Goal: Task Accomplishment & Management: Use online tool/utility

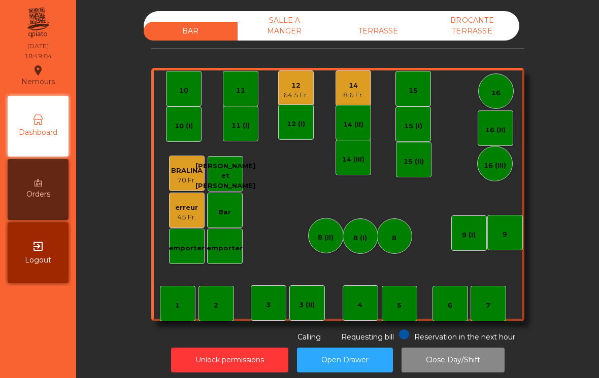
click at [476, 318] on div "7" at bounding box center [488, 304] width 36 height 36
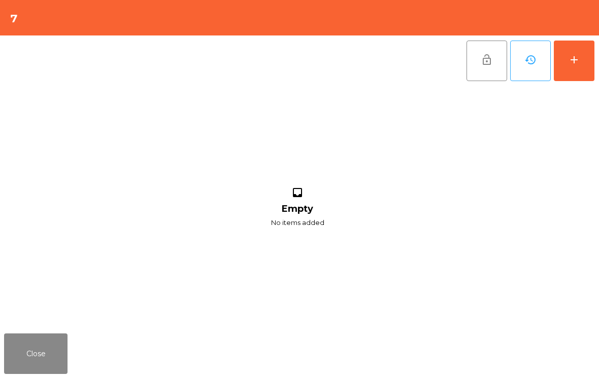
click at [575, 62] on div "add" at bounding box center [574, 60] width 12 height 12
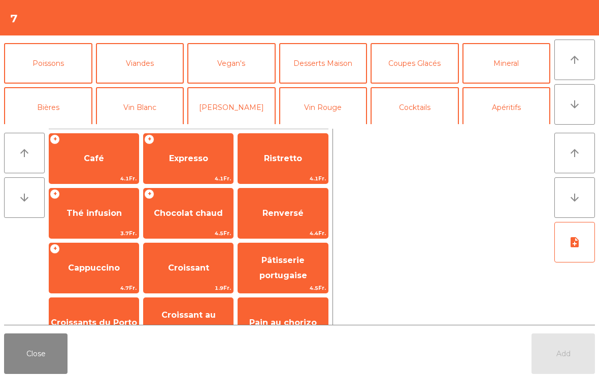
scroll to position [44, 0]
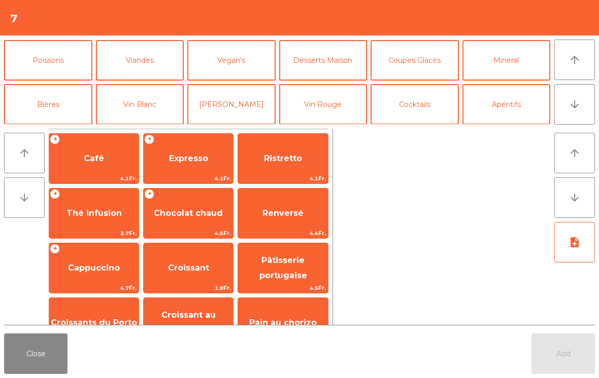
click at [54, 104] on button "Bières" at bounding box center [48, 104] width 88 height 41
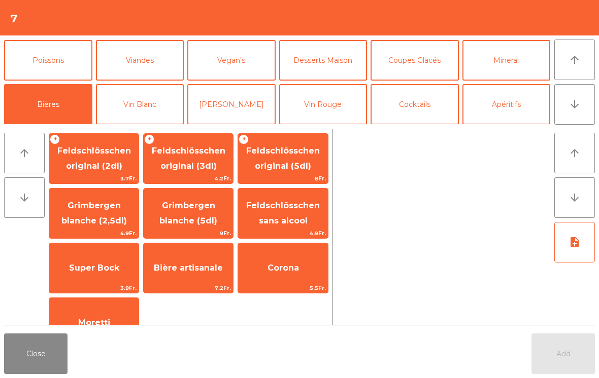
click at [190, 162] on span "Feldschlösschen original (3dl)" at bounding box center [189, 158] width 74 height 25
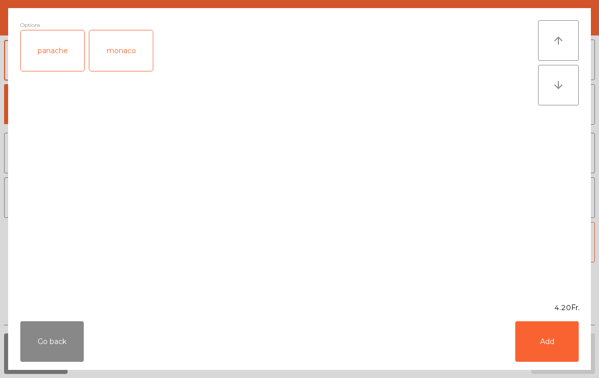
click at [542, 350] on button "Add" at bounding box center [546, 342] width 63 height 41
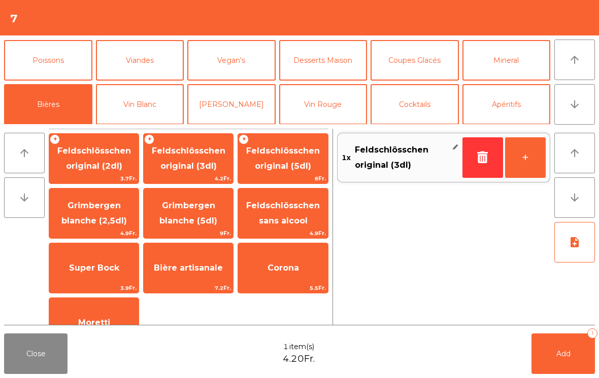
click at [522, 65] on button "Mineral" at bounding box center [506, 60] width 88 height 41
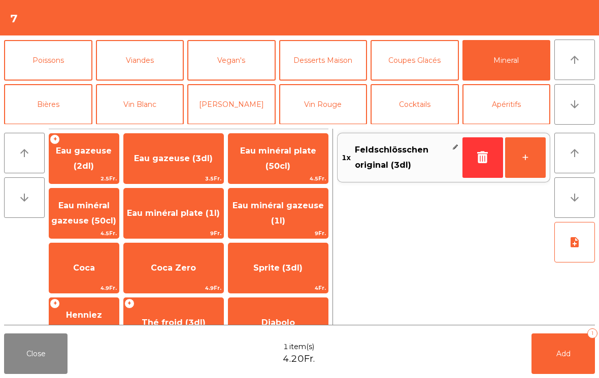
click at [178, 257] on span "Coca Zero" at bounding box center [173, 268] width 99 height 27
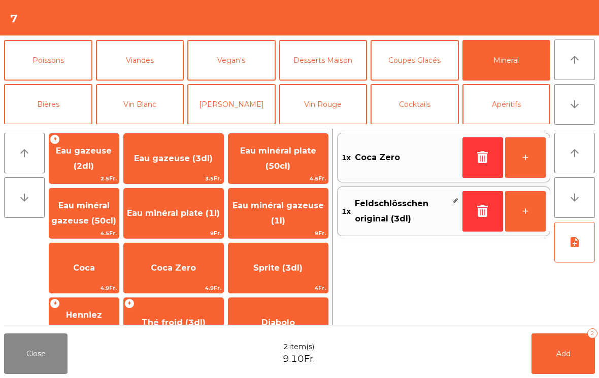
click at [581, 350] on button "Add 2" at bounding box center [562, 354] width 63 height 41
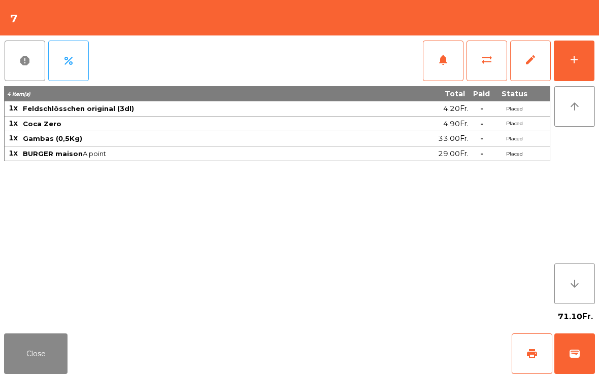
click at [15, 353] on button "Close" at bounding box center [35, 354] width 63 height 41
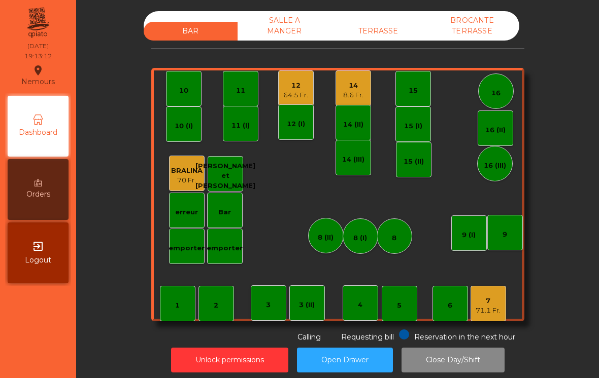
click at [345, 93] on div "8.6 Fr." at bounding box center [353, 95] width 20 height 10
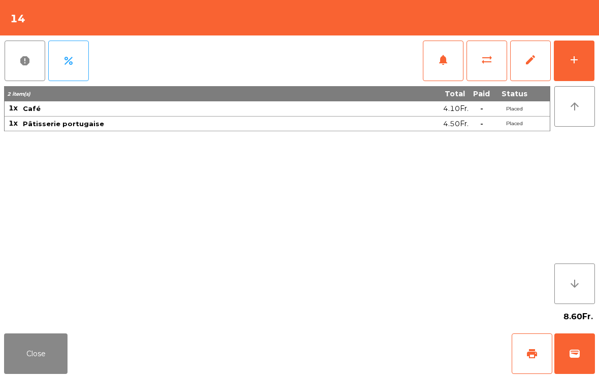
click at [567, 354] on button "wallet" at bounding box center [574, 354] width 41 height 41
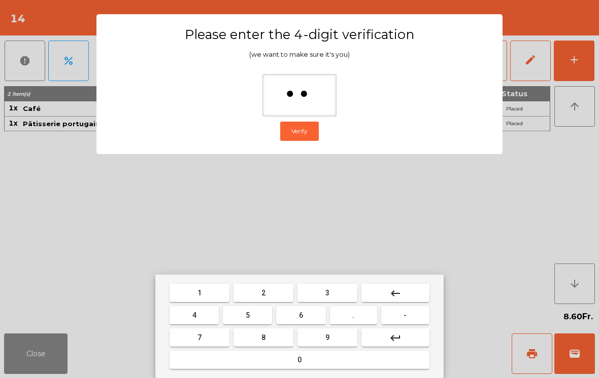
type input "***"
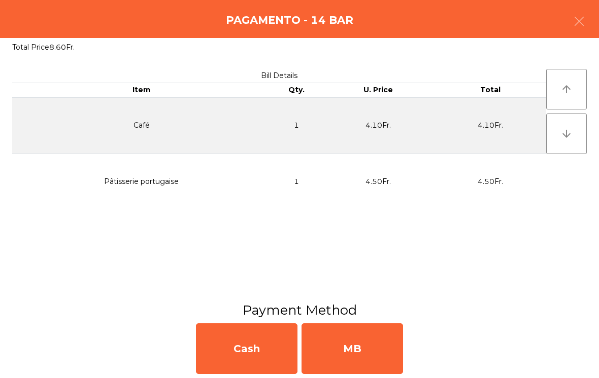
click at [364, 340] on div "MB" at bounding box center [351, 349] width 101 height 51
click at [370, 342] on div "No" at bounding box center [351, 349] width 101 height 51
click at [366, 344] on div "No" at bounding box center [351, 349] width 101 height 51
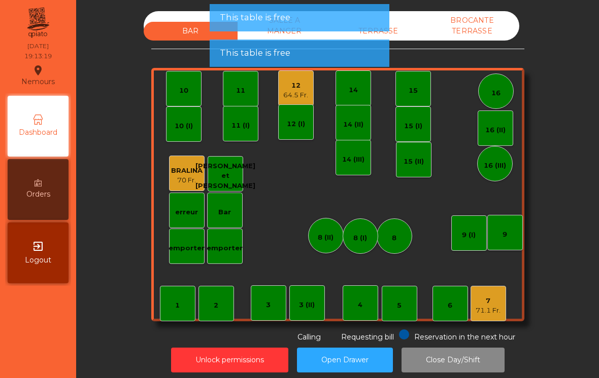
click at [408, 35] on div "TERRASSE" at bounding box center [378, 31] width 94 height 19
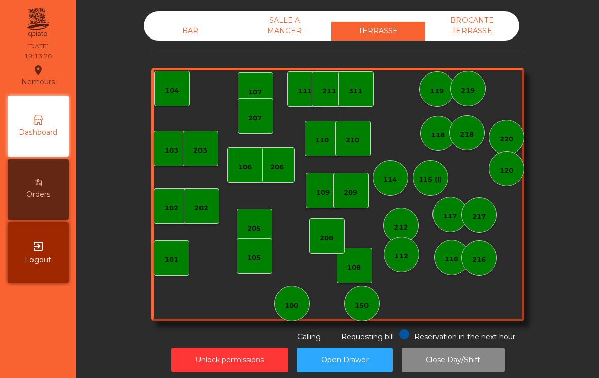
click at [482, 34] on div "BROCANTE TERRASSE" at bounding box center [472, 25] width 94 height 29
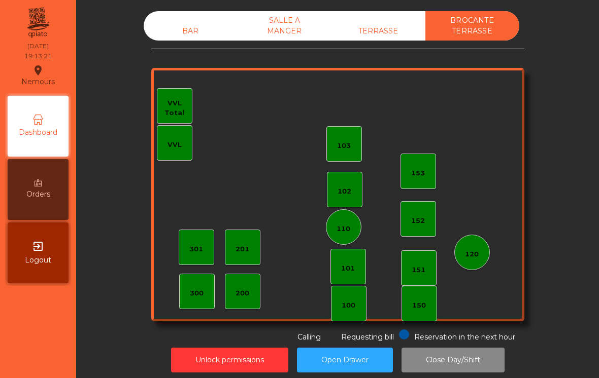
click at [281, 28] on div "SALLE A MANGER" at bounding box center [284, 25] width 94 height 29
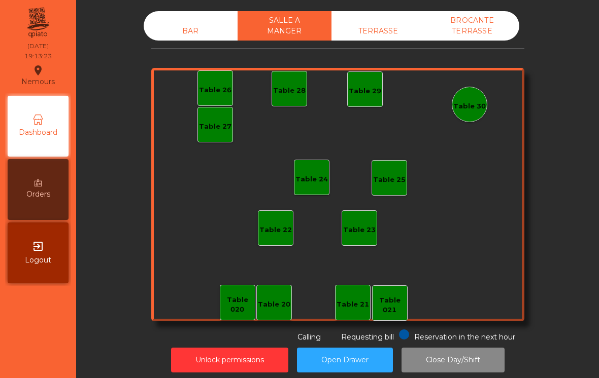
click at [179, 34] on div "BAR" at bounding box center [191, 31] width 94 height 19
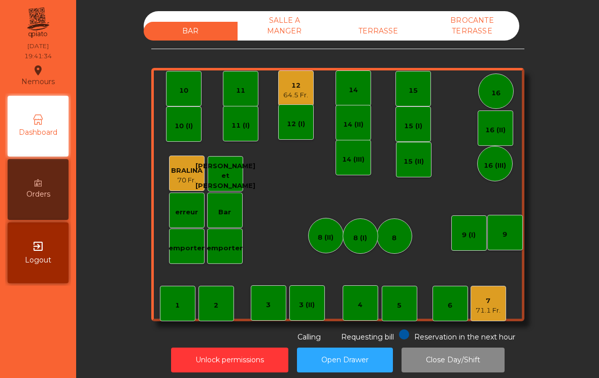
click at [495, 309] on div "71.1 Fr." at bounding box center [487, 311] width 25 height 10
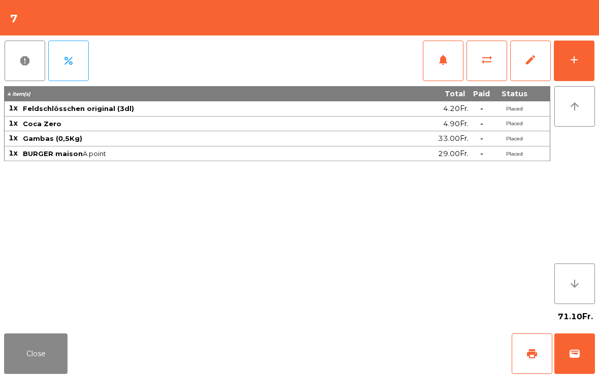
click at [572, 62] on div "add" at bounding box center [574, 60] width 12 height 12
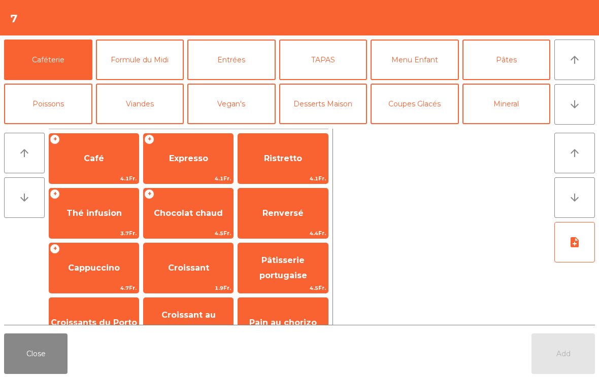
click at [425, 109] on button "Coupes Glacés" at bounding box center [414, 104] width 88 height 41
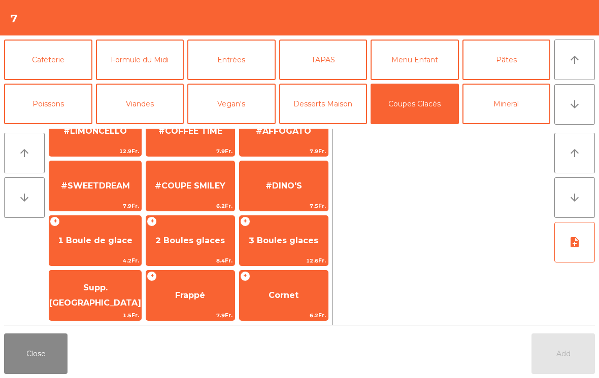
scroll to position [192, 0]
click at [199, 246] on span "2 Boules glaces" at bounding box center [190, 240] width 88 height 27
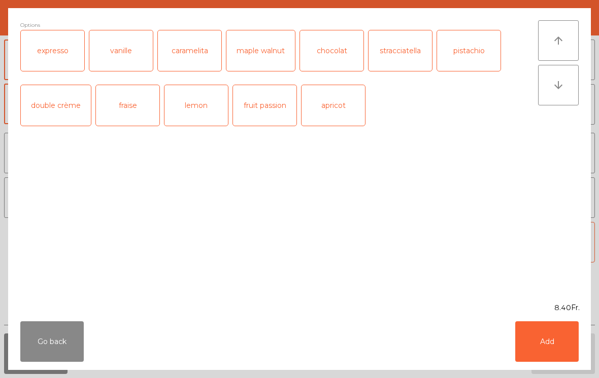
click at [551, 323] on button "Add" at bounding box center [546, 342] width 63 height 41
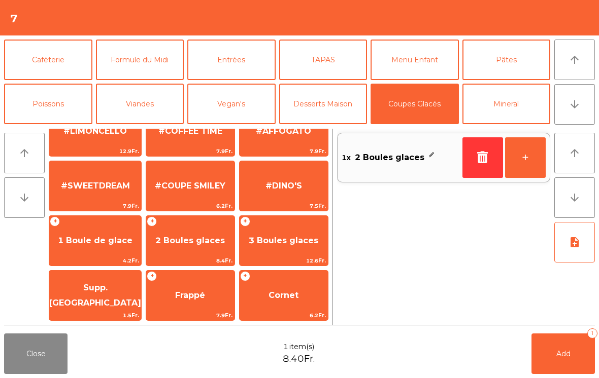
click at [553, 351] on button "Add 1" at bounding box center [562, 354] width 63 height 41
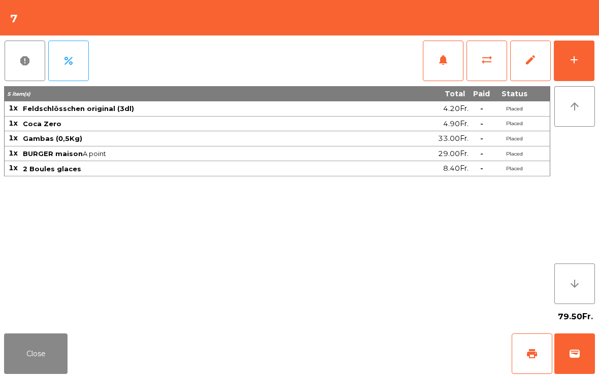
click at [34, 346] on button "Close" at bounding box center [35, 354] width 63 height 41
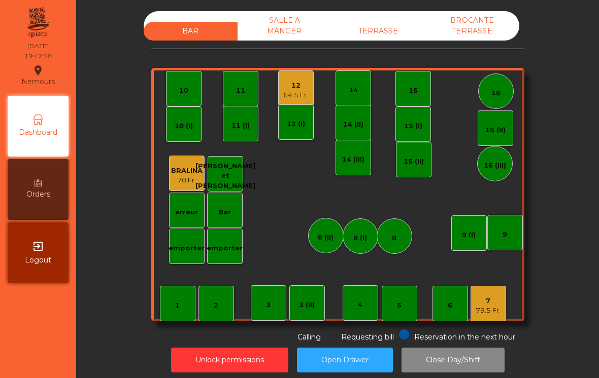
click at [291, 93] on div "64.5 Fr." at bounding box center [295, 95] width 25 height 10
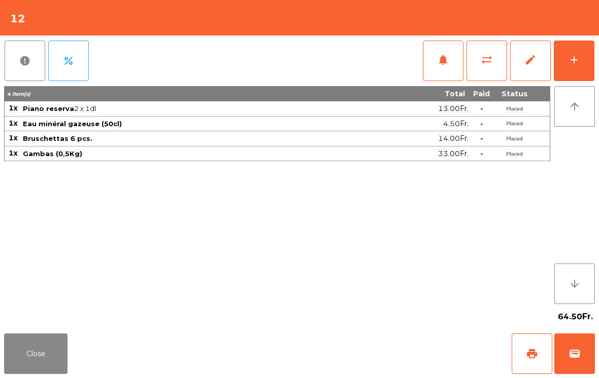
click at [529, 342] on button "print" at bounding box center [531, 354] width 41 height 41
click at [572, 362] on button "wallet" at bounding box center [574, 354] width 41 height 41
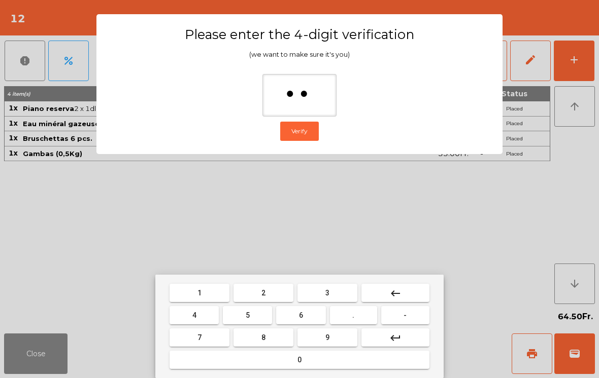
type input "***"
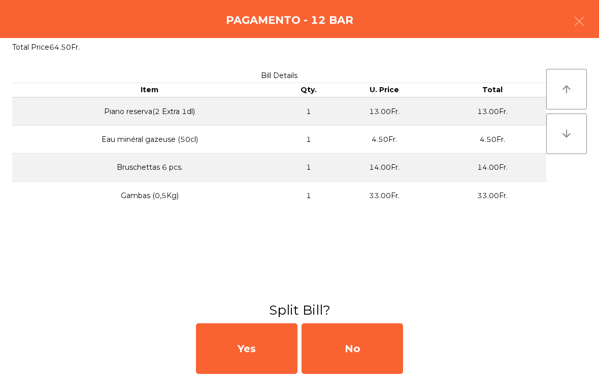
click at [360, 349] on div "No" at bounding box center [351, 349] width 101 height 51
click at [365, 344] on div "MB" at bounding box center [351, 349] width 101 height 51
click at [365, 341] on div "No" at bounding box center [351, 349] width 101 height 51
click at [356, 345] on div "No" at bounding box center [351, 349] width 101 height 51
